Goal: Task Accomplishment & Management: Manage account settings

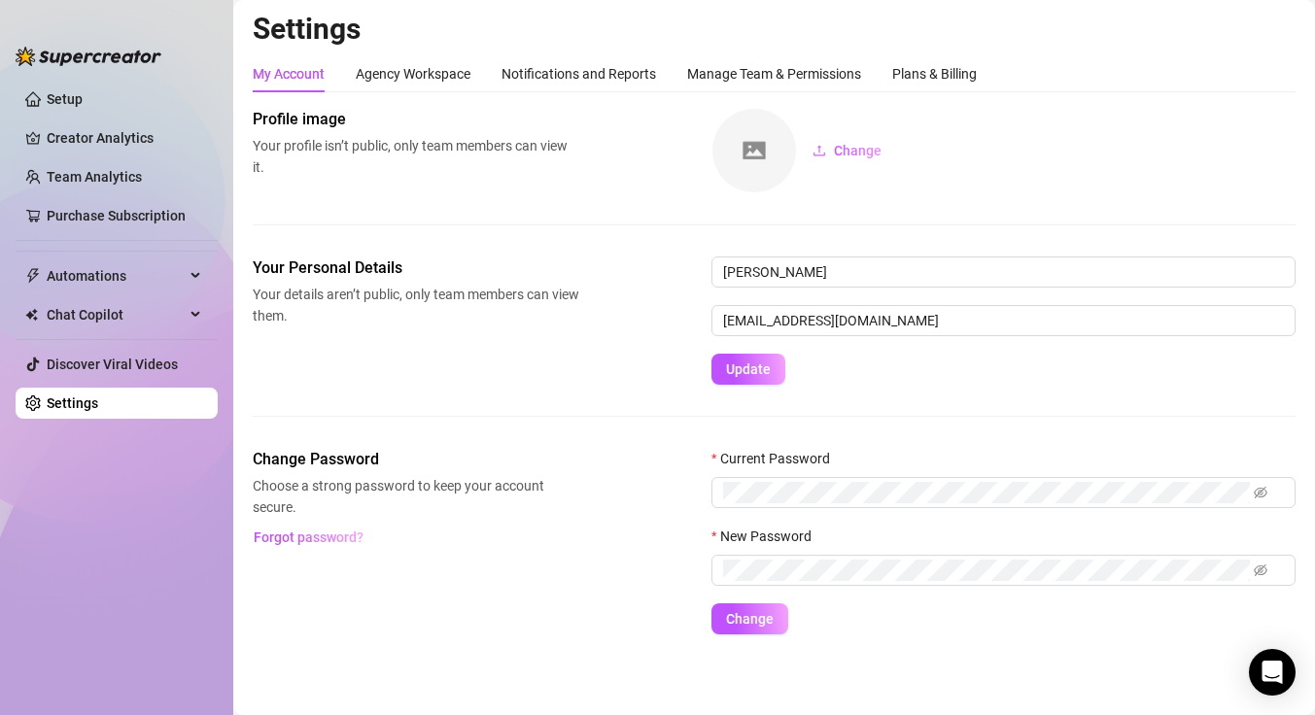
scroll to position [4, 0]
click at [830, 269] on input "[PERSON_NAME]" at bounding box center [1003, 271] width 584 height 31
type input "delacroce"
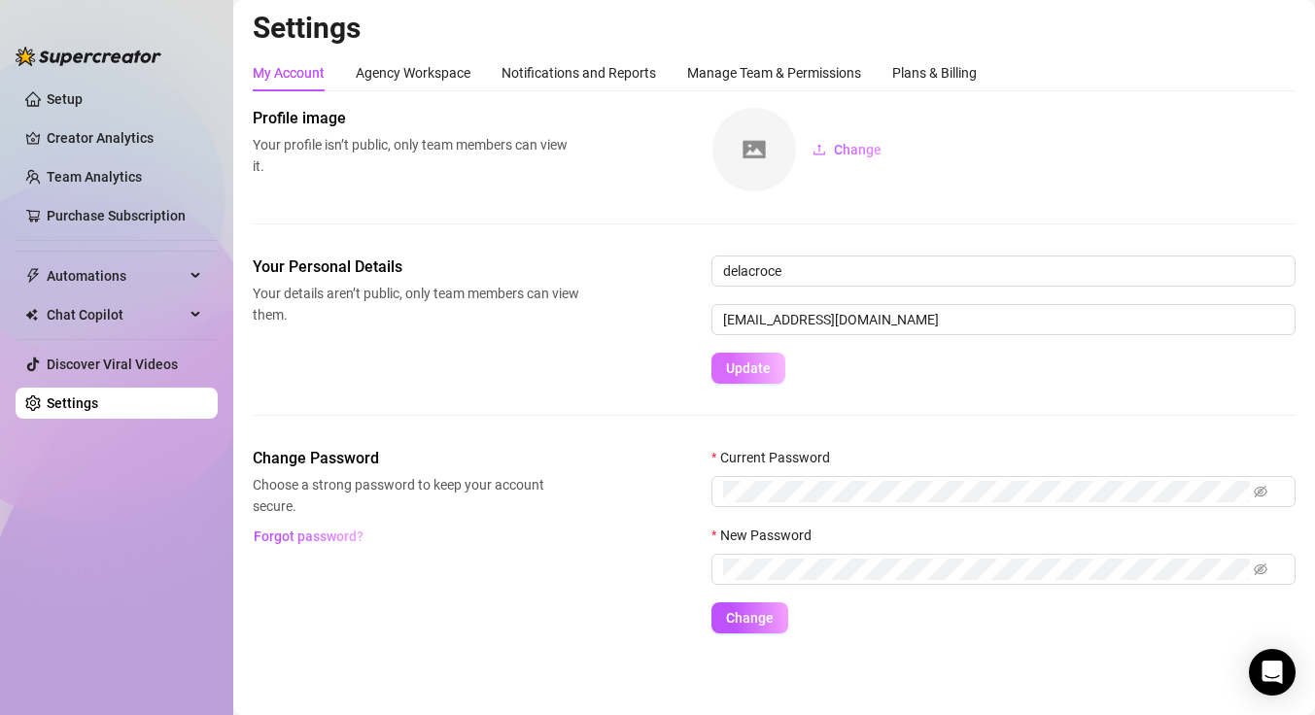
click at [755, 373] on span "Update" at bounding box center [748, 369] width 45 height 16
click at [68, 94] on link "Setup" at bounding box center [65, 99] width 36 height 16
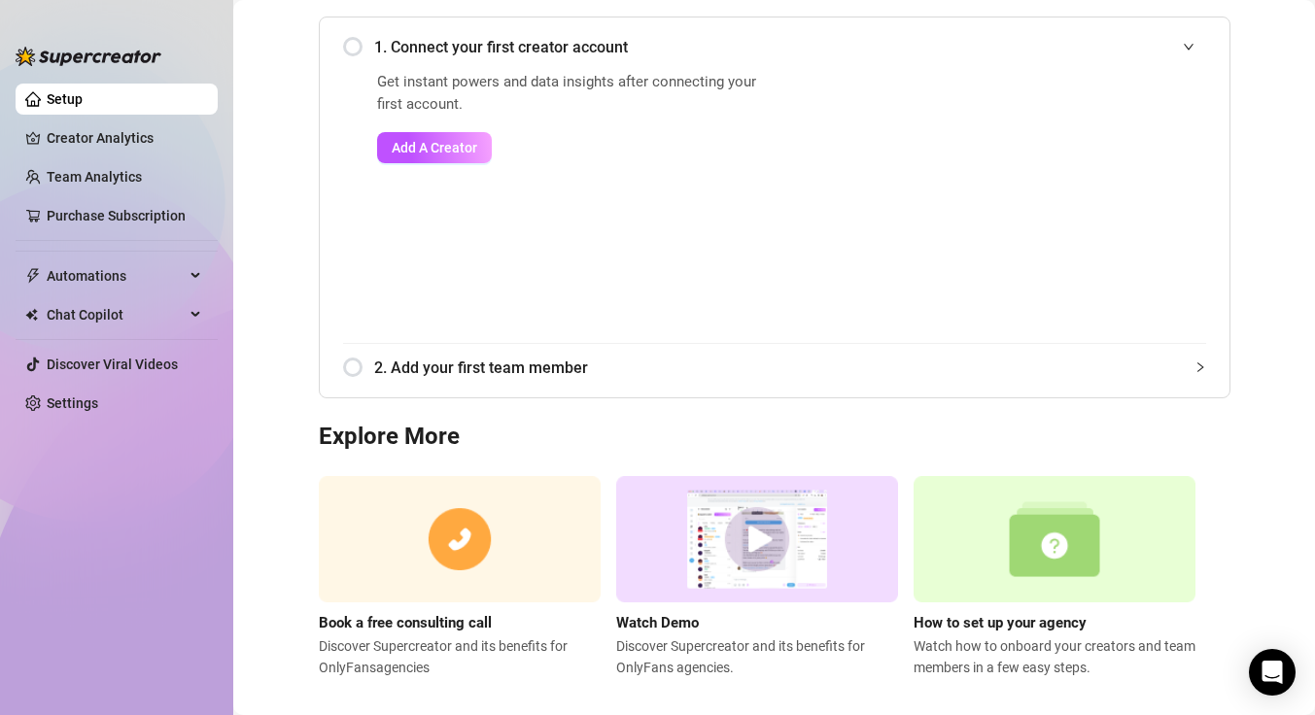
scroll to position [234, 0]
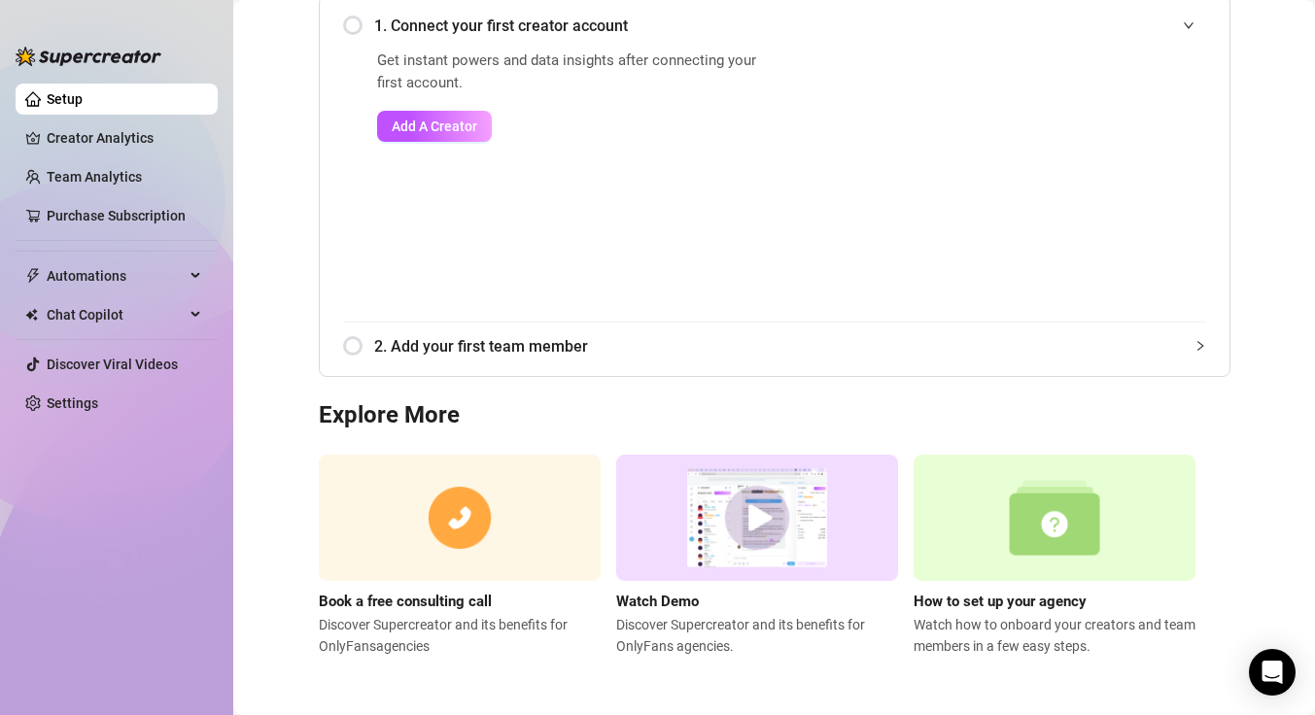
click at [470, 366] on div "2. Add your first team member" at bounding box center [774, 347] width 863 height 48
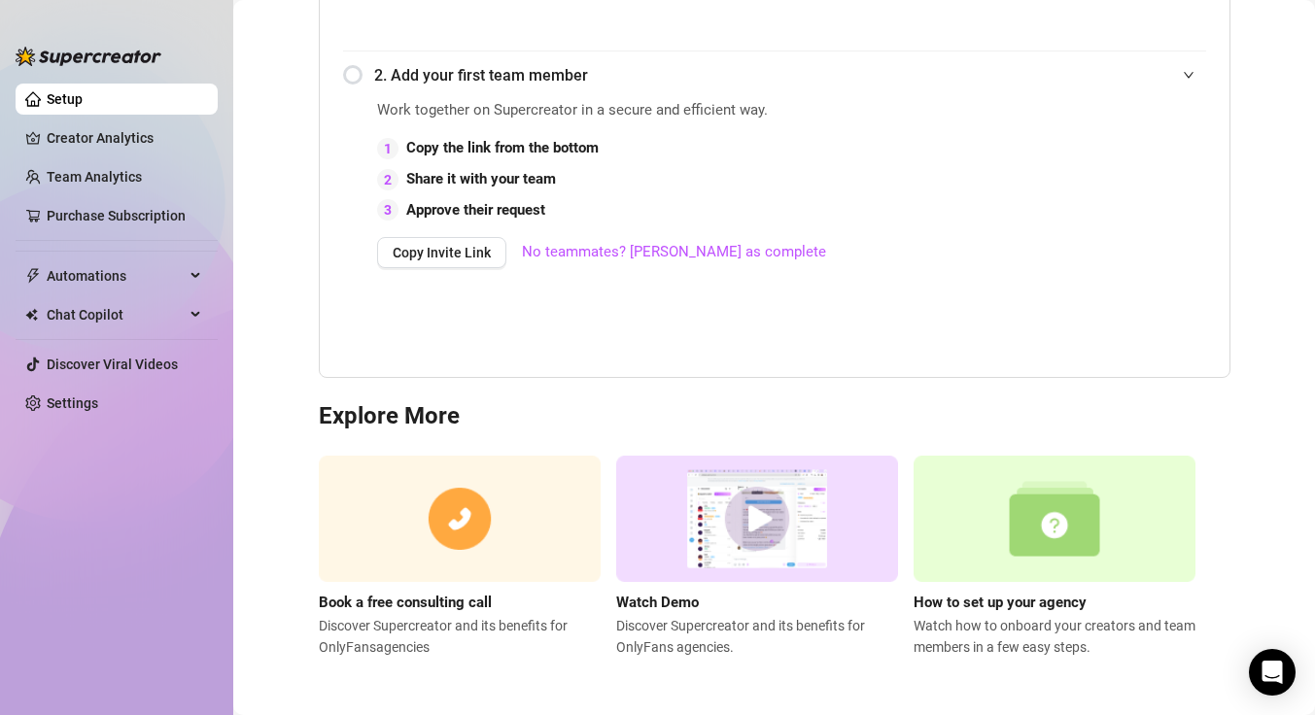
scroll to position [506, 0]
click at [86, 395] on link "Settings" at bounding box center [73, 403] width 52 height 16
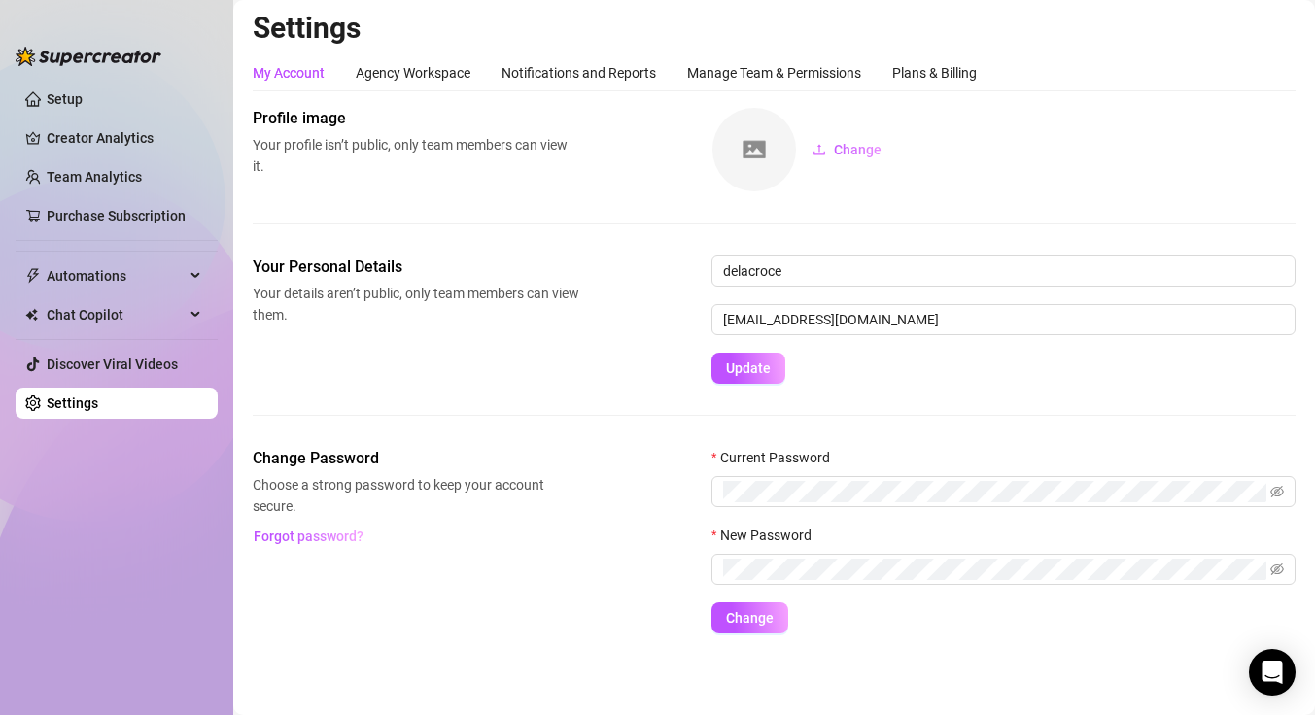
scroll to position [4, 0]
click at [385, 74] on div "Agency Workspace" at bounding box center [413, 72] width 115 height 21
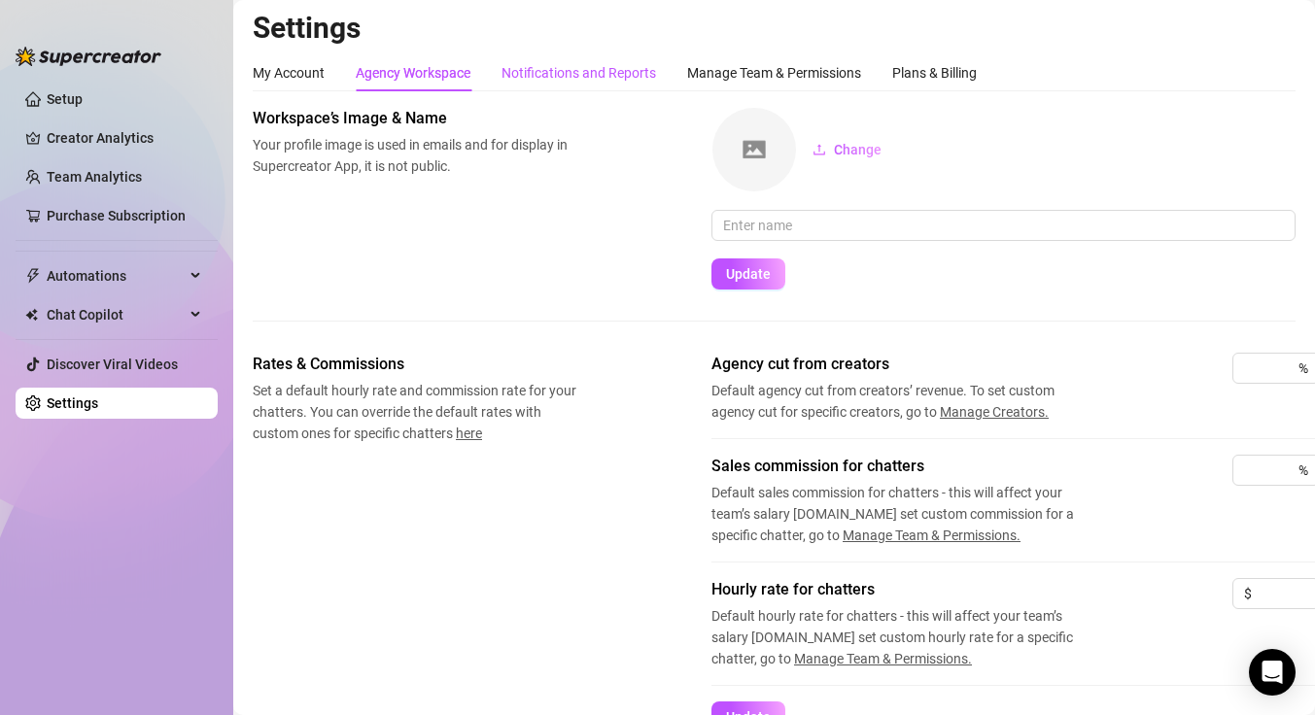
click at [563, 63] on div "Notifications and Reports" at bounding box center [578, 72] width 155 height 21
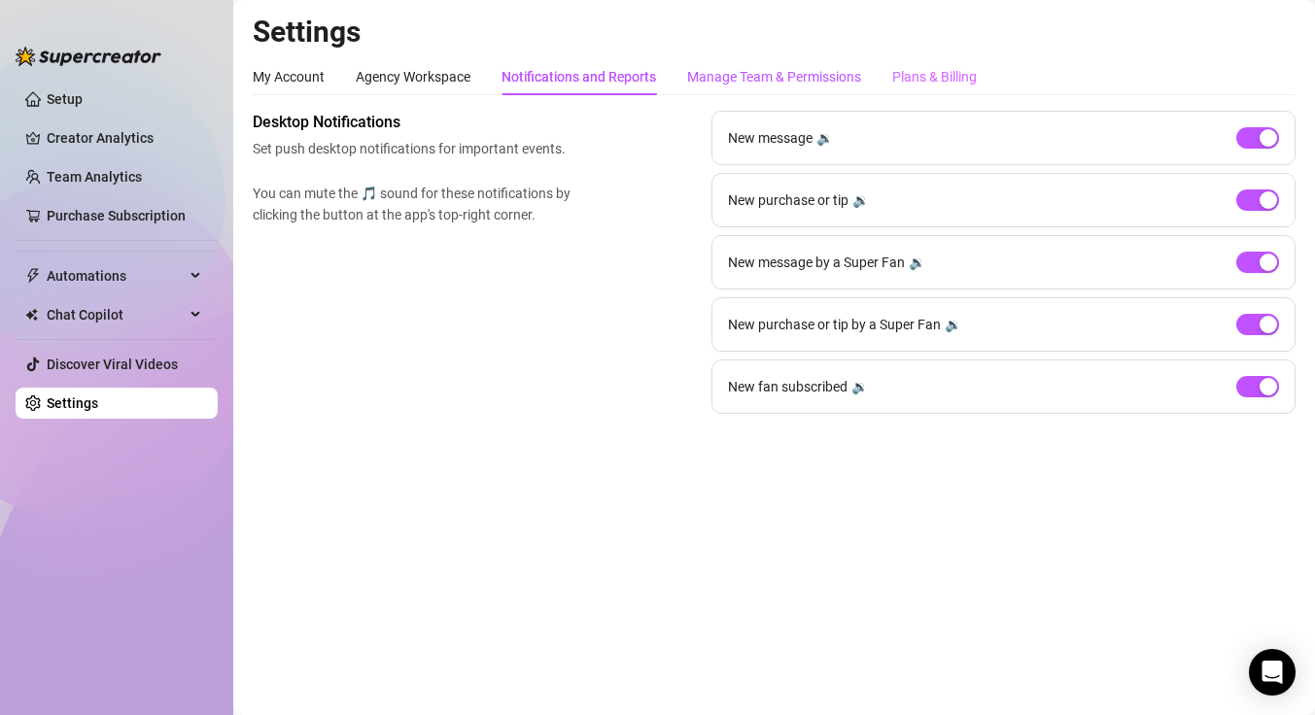
drag, startPoint x: 756, startPoint y: 84, endPoint x: 912, endPoint y: 73, distance: 156.8
click at [756, 84] on div "Manage Team & Permissions" at bounding box center [774, 76] width 174 height 21
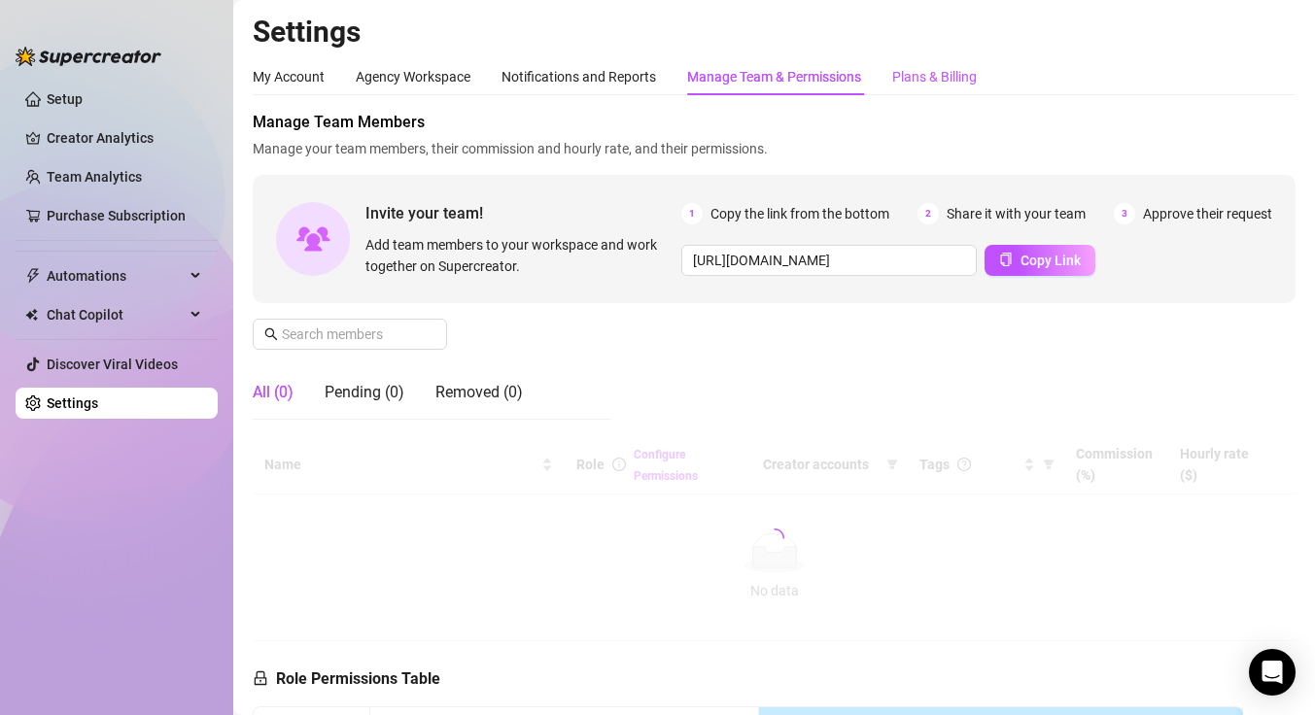
click at [953, 71] on div "Plans & Billing" at bounding box center [934, 76] width 85 height 21
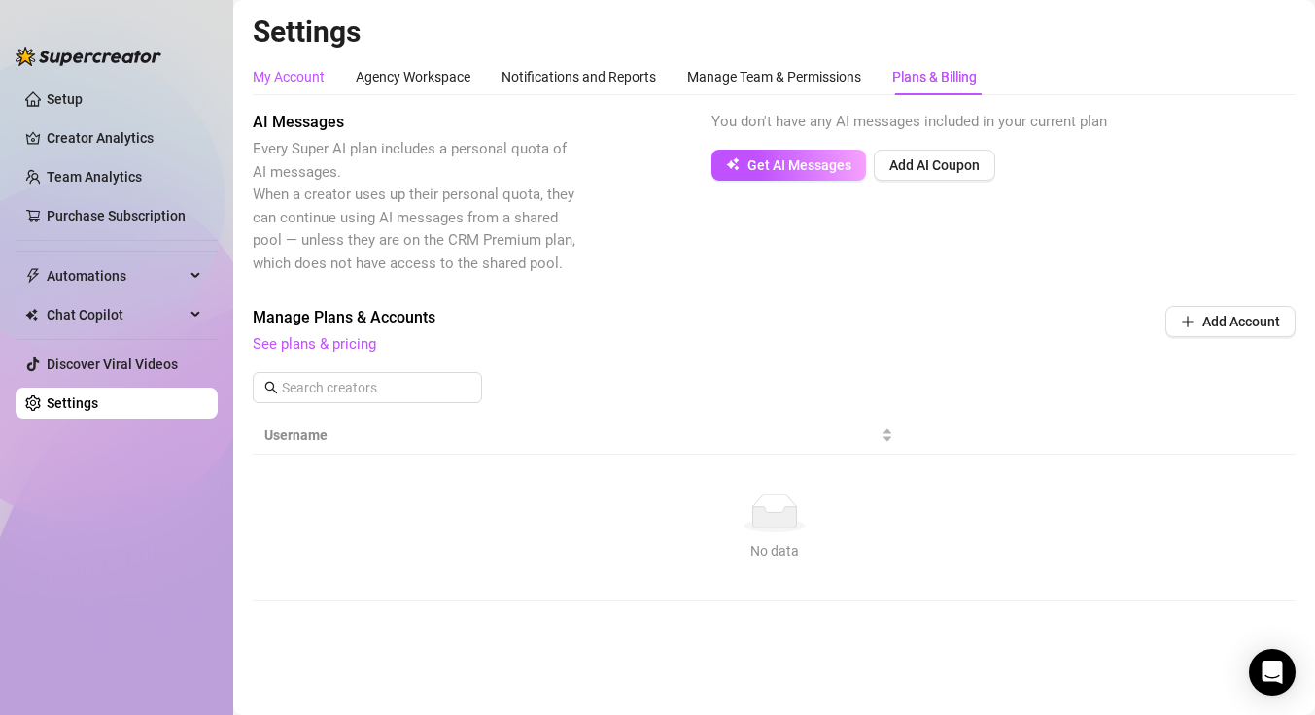
click at [298, 79] on div "My Account" at bounding box center [289, 76] width 72 height 21
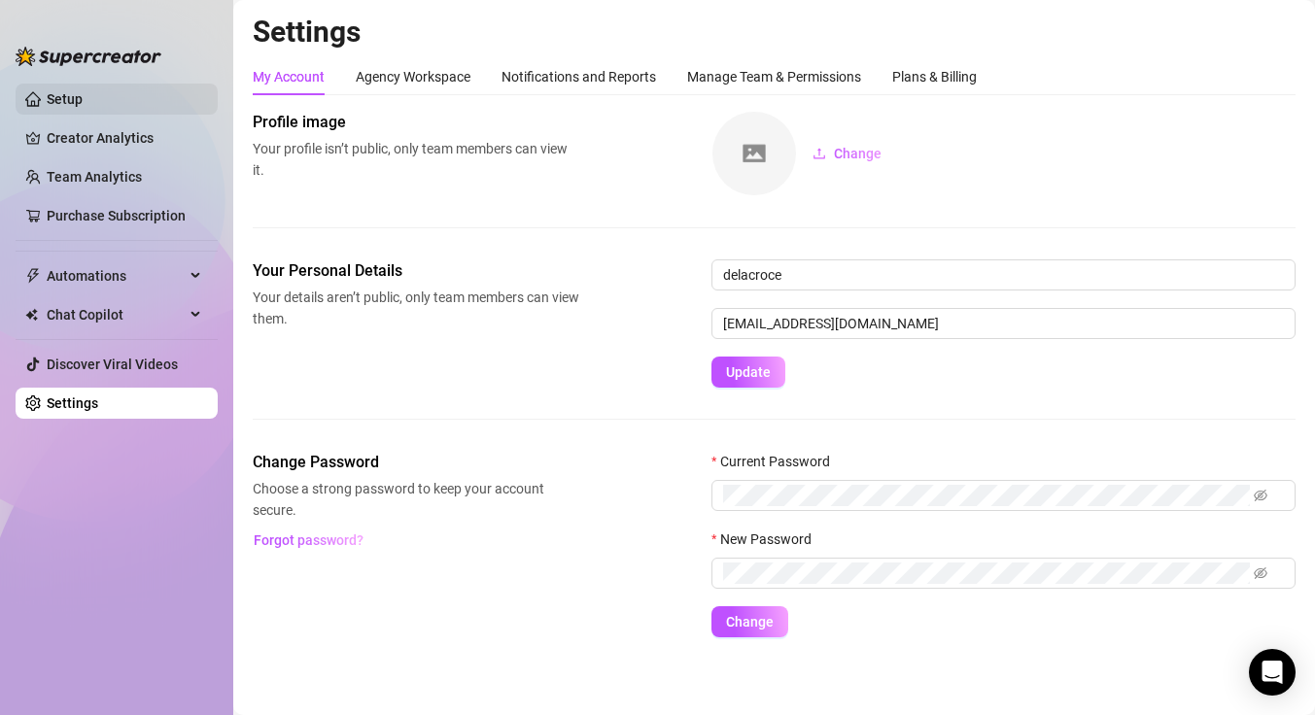
click at [83, 96] on link "Setup" at bounding box center [65, 99] width 36 height 16
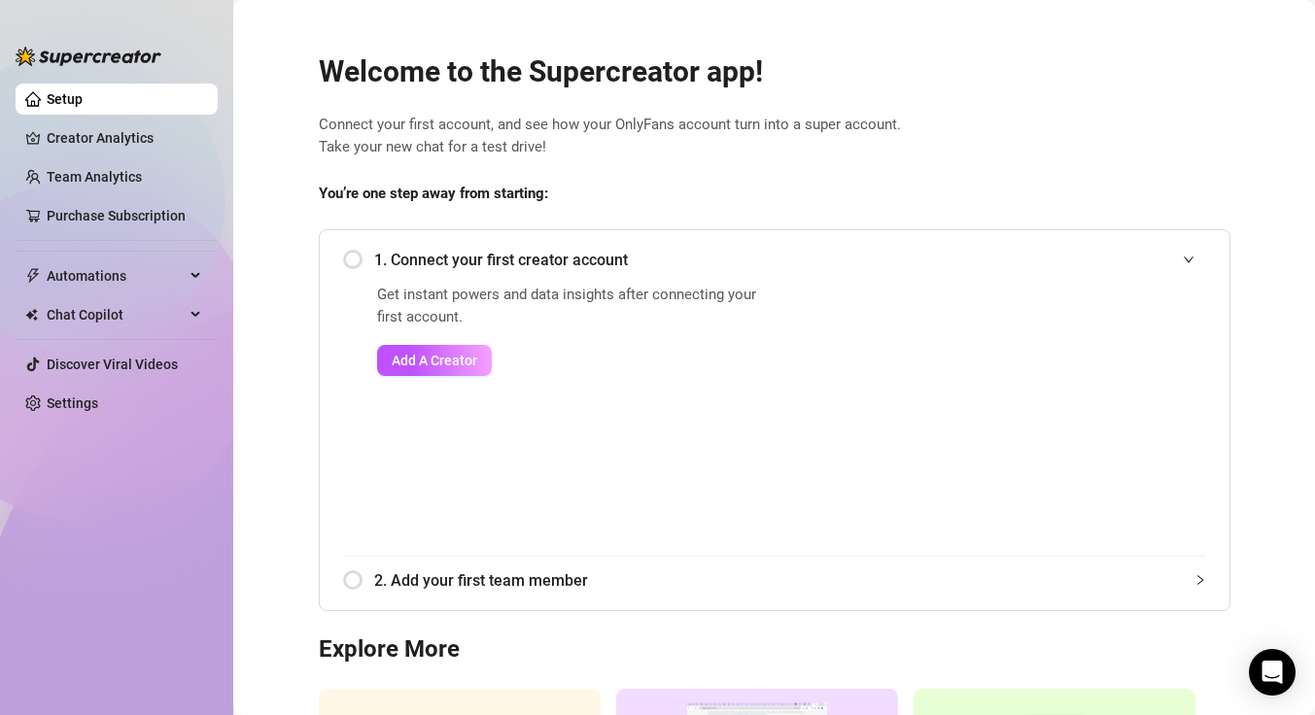
click at [1183, 257] on icon "expanded" at bounding box center [1189, 260] width 12 height 12
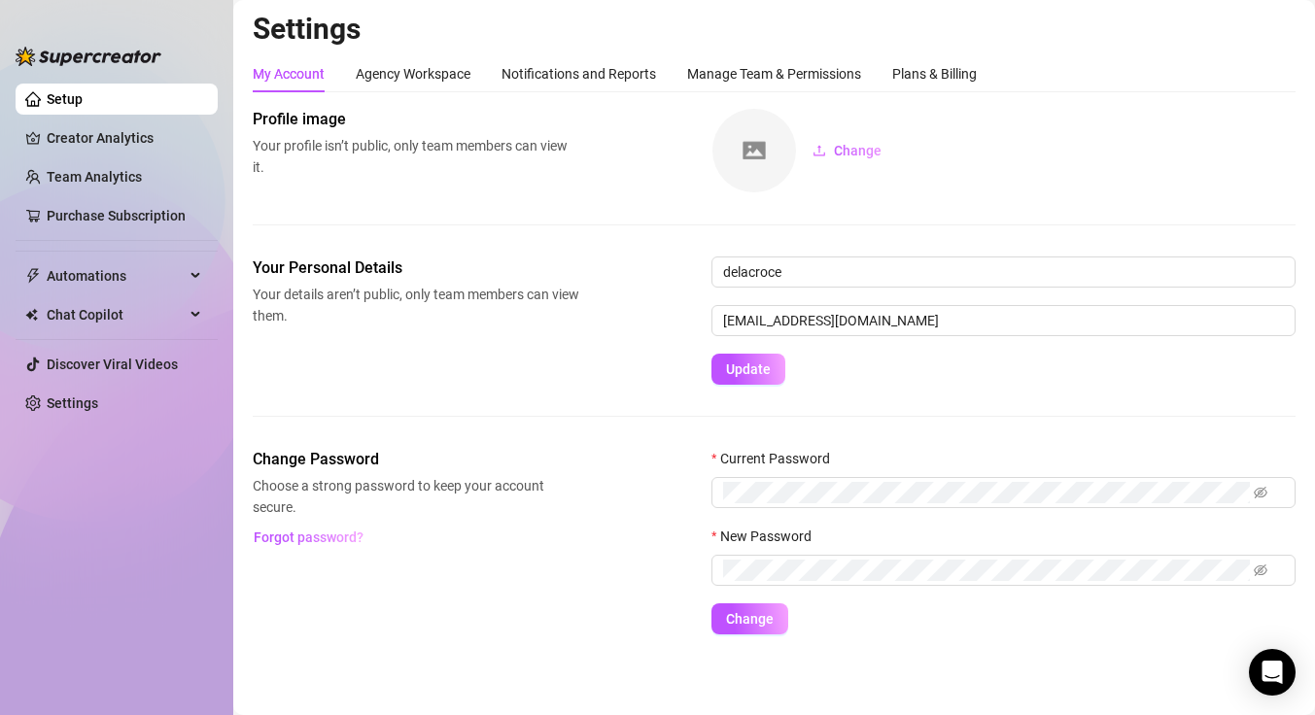
scroll to position [4, 0]
click at [78, 175] on link "Team Analytics" at bounding box center [94, 177] width 95 height 16
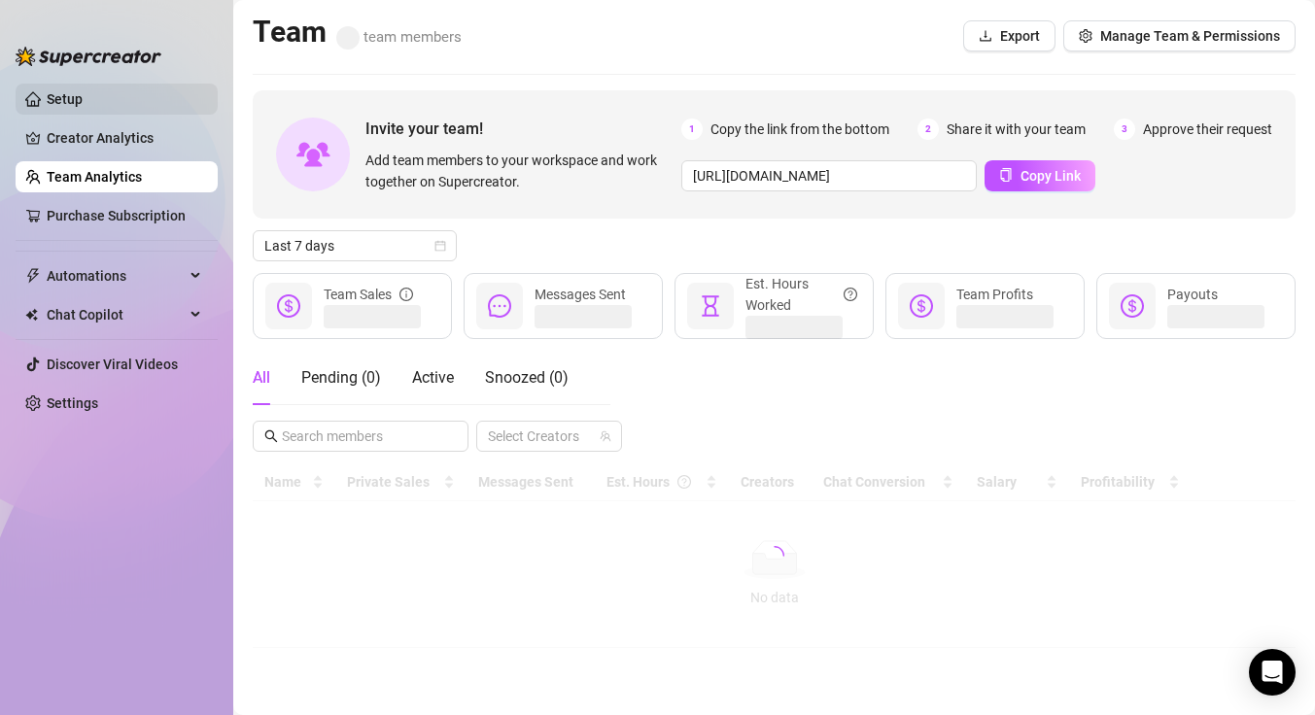
click at [61, 102] on link "Setup" at bounding box center [65, 99] width 36 height 16
